Goal: Go to known website: Go to known website

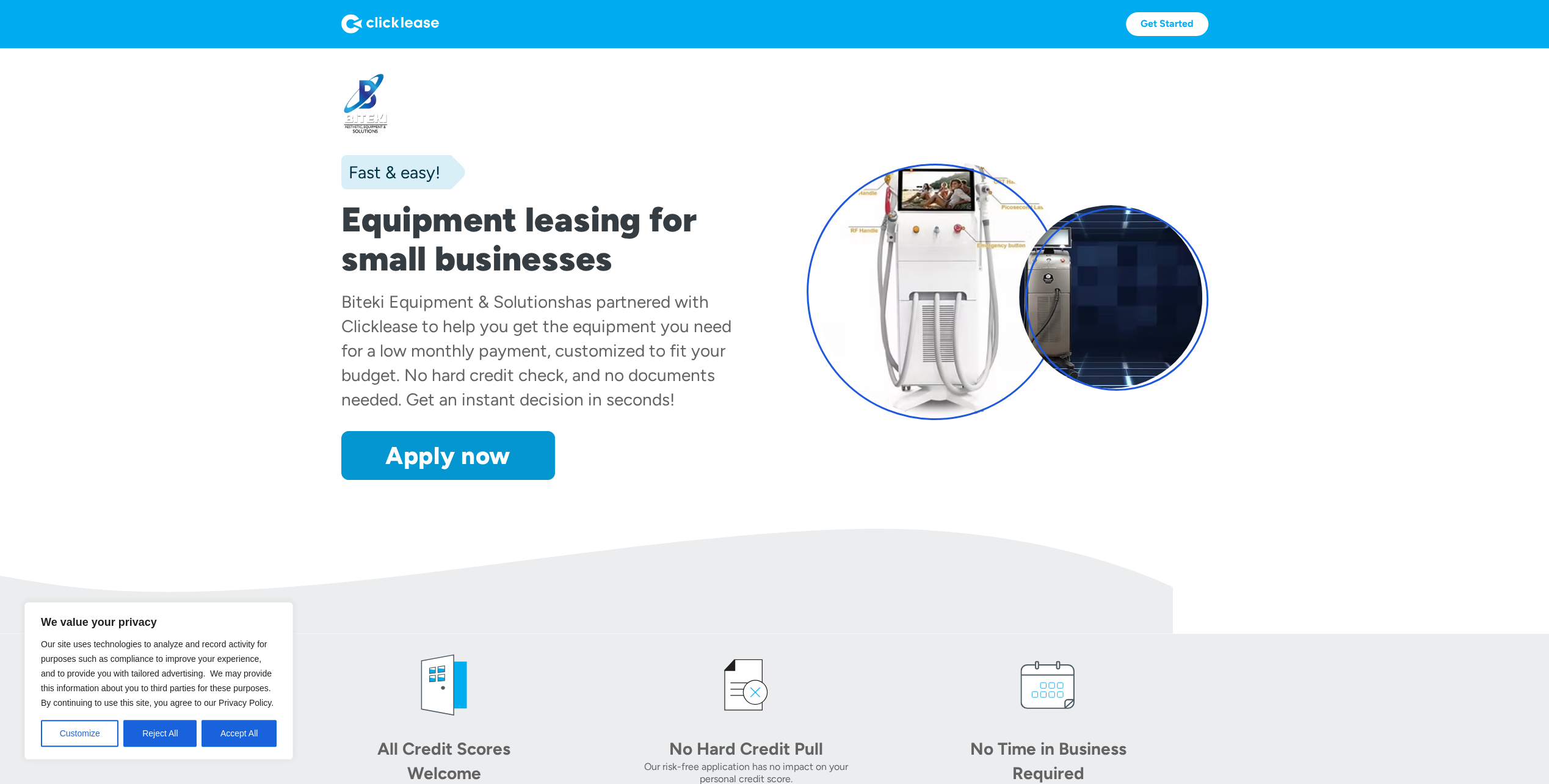
drag, startPoint x: 394, startPoint y: 25, endPoint x: 388, endPoint y: 22, distance: 6.7
click at [394, 23] on img at bounding box center [390, 23] width 98 height 20
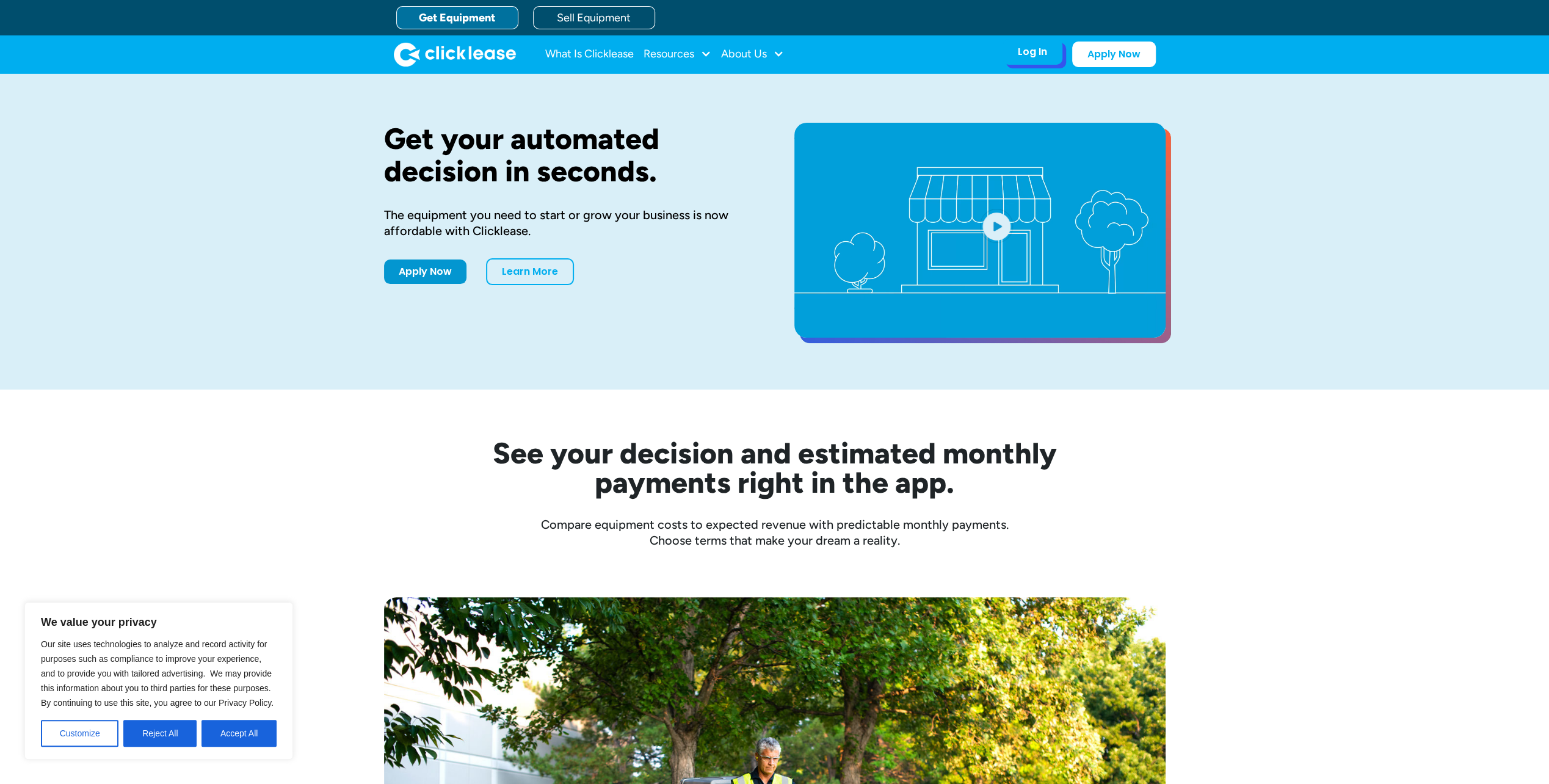
click at [1045, 47] on div "Log In" at bounding box center [1033, 51] width 29 height 12
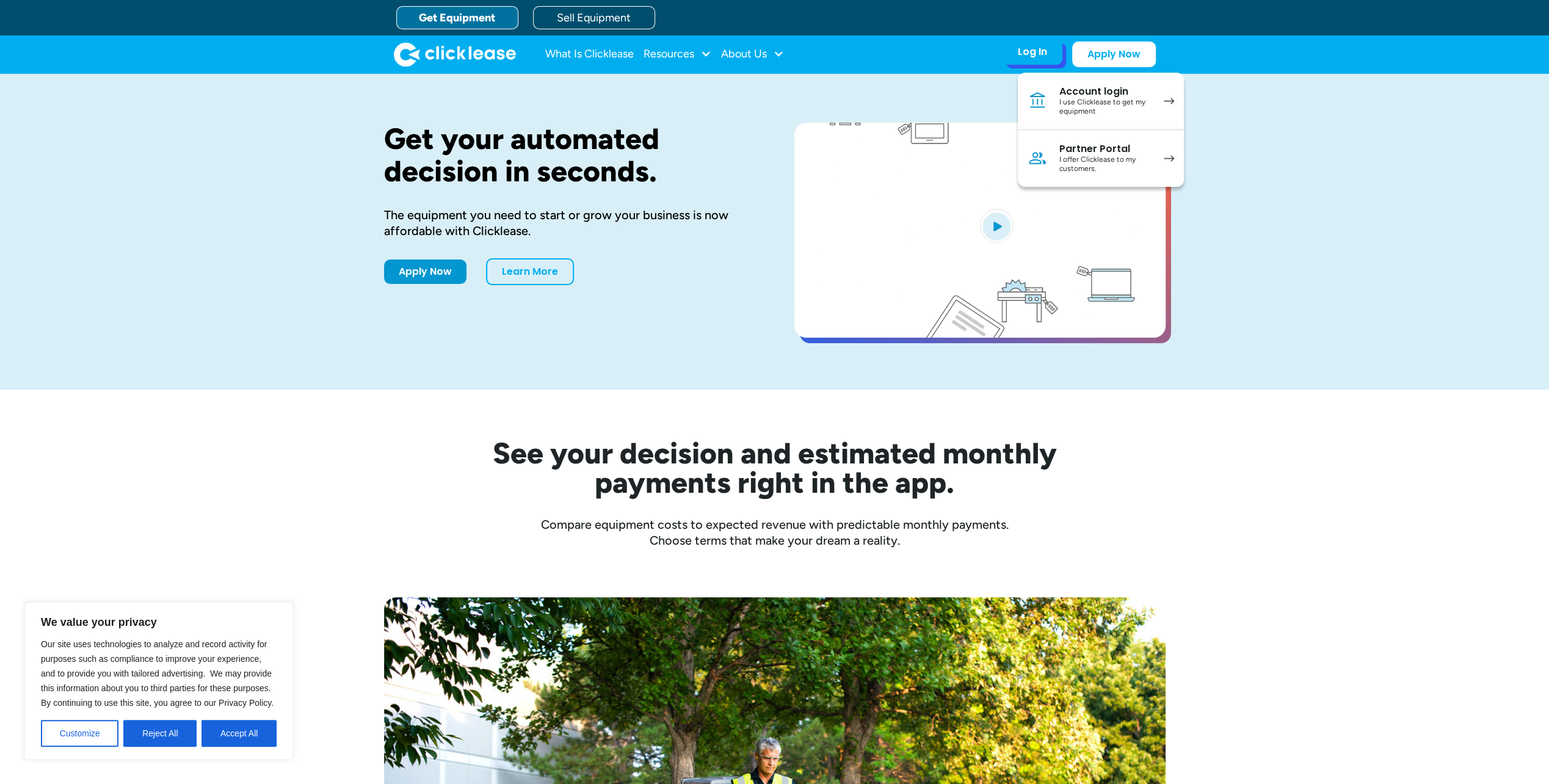
click at [1078, 148] on div "Partner Portal" at bounding box center [1105, 148] width 92 height 12
